Goal: Task Accomplishment & Management: Complete application form

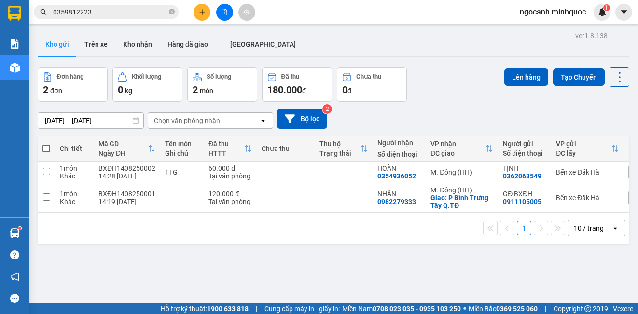
click at [197, 12] on button at bounding box center [201, 12] width 17 height 17
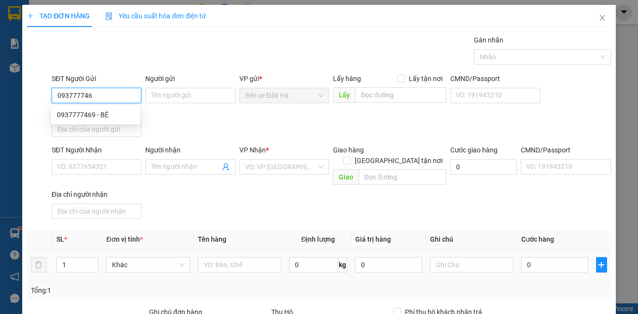
type input "0937777469"
click at [114, 118] on div "0937777469 - BÉ" at bounding box center [95, 114] width 77 height 11
type input "BÉ"
type input "0935716940"
type input "THĂNG"
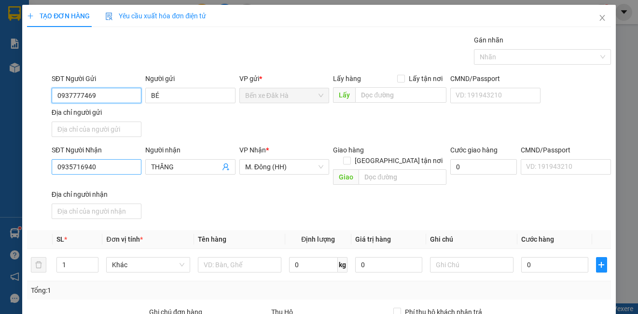
type input "0937777469"
drag, startPoint x: 100, startPoint y: 166, endPoint x: -7, endPoint y: 164, distance: 106.6
click at [0, 164] on html "Kết quả tìm kiếm ( 6 ) Bộ lọc Ngày tạo đơn gần nhất Mã ĐH Trạng thái Món hàng T…" at bounding box center [319, 157] width 638 height 314
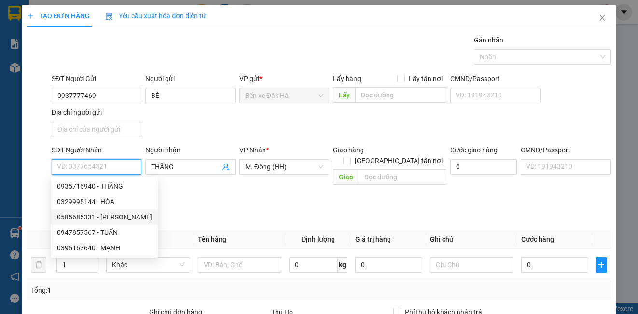
click at [103, 216] on div "0585685331 - [PERSON_NAME]" at bounding box center [104, 217] width 95 height 11
type input "0585685331"
type input "HẢI"
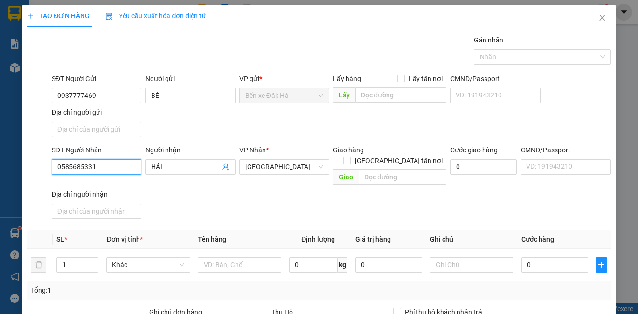
type input "0585685331"
click at [218, 188] on div "SĐT Người Nhận 0585685331 Người nhận HẢI VP Nhận * [GEOGRAPHIC_DATA] Giao hàng …" at bounding box center [331, 184] width 563 height 78
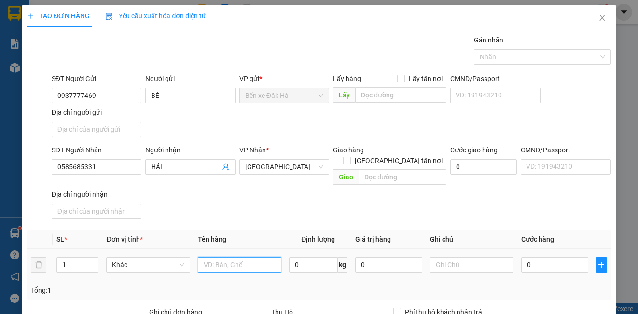
click at [237, 260] on input "text" at bounding box center [239, 264] width 83 height 15
click at [239, 257] on input "text" at bounding box center [239, 264] width 83 height 15
type input "1T"
click at [550, 259] on input "0" at bounding box center [554, 264] width 67 height 15
type input "5"
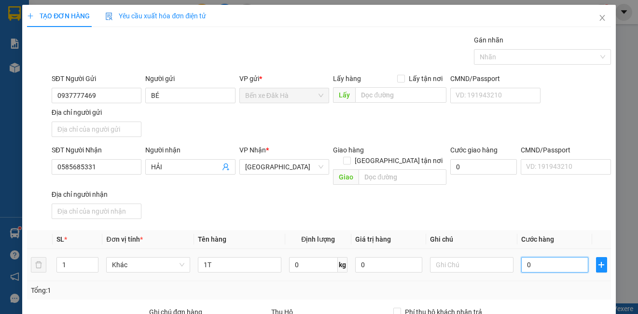
type input "5"
type input "50"
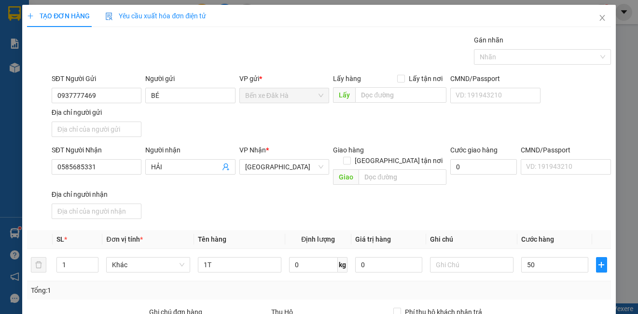
type input "50.000"
click at [529, 183] on div "SĐT Người Nhận 0585685331 Người nhận HẢI VP Nhận * [GEOGRAPHIC_DATA] Giao hàng …" at bounding box center [331, 184] width 563 height 78
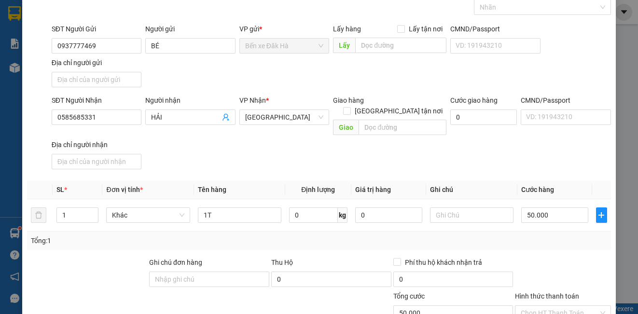
scroll to position [110, 0]
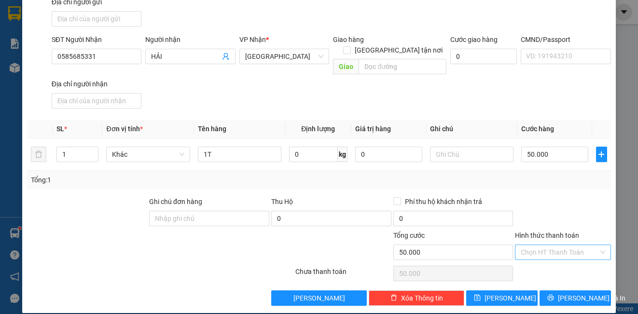
click at [544, 245] on input "Hình thức thanh toán" at bounding box center [558, 252] width 77 height 14
click at [540, 257] on div "Tại văn phòng" at bounding box center [556, 261] width 83 height 11
type input "0"
click at [480, 294] on icon "save" at bounding box center [477, 297] width 7 height 7
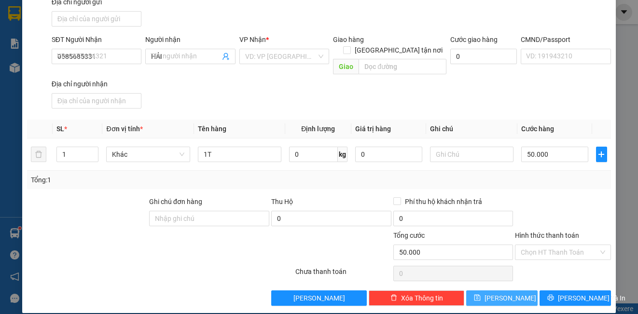
type input "0"
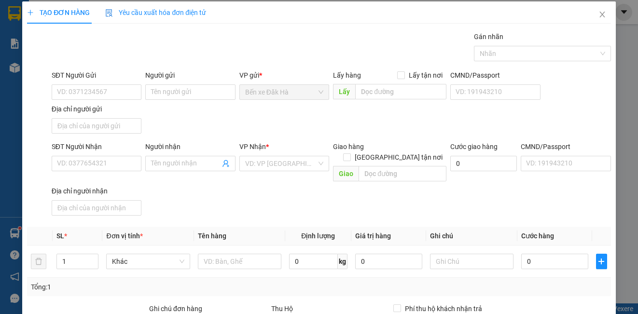
scroll to position [0, 0]
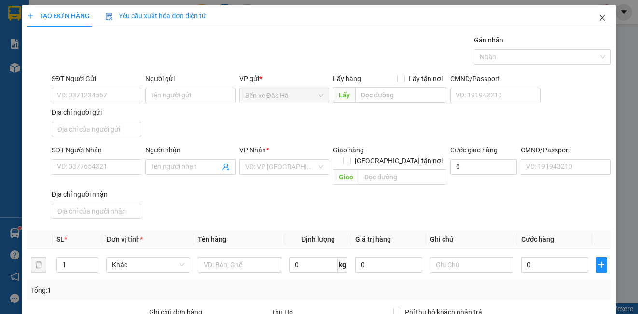
click at [593, 12] on span "Close" at bounding box center [601, 18] width 27 height 27
